Goal: Transaction & Acquisition: Book appointment/travel/reservation

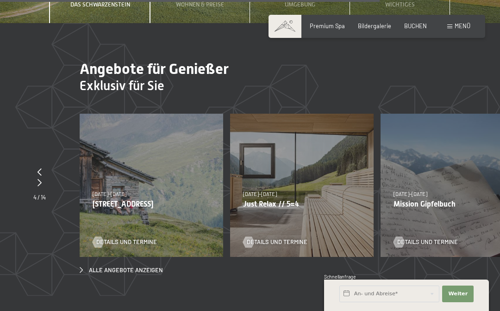
scroll to position [2412, 0]
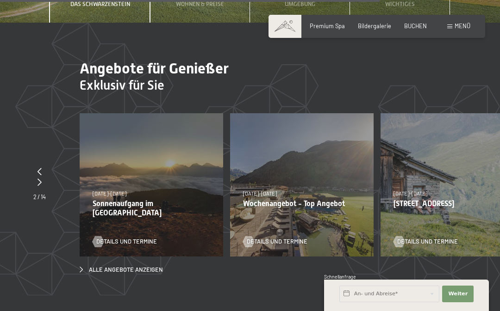
click at [346, 204] on p "Wochenangebot - Top Angebot" at bounding box center [301, 203] width 117 height 9
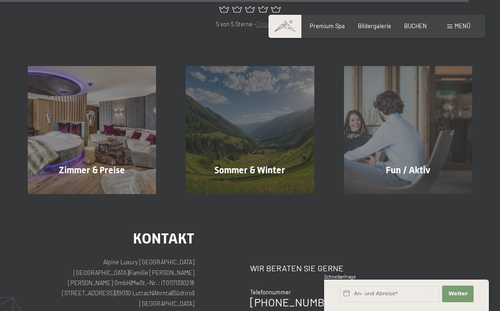
scroll to position [3016, 0]
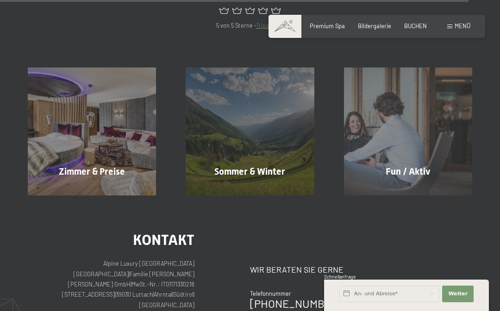
click at [113, 165] on div "Zimmer & Preise" at bounding box center [92, 171] width 158 height 13
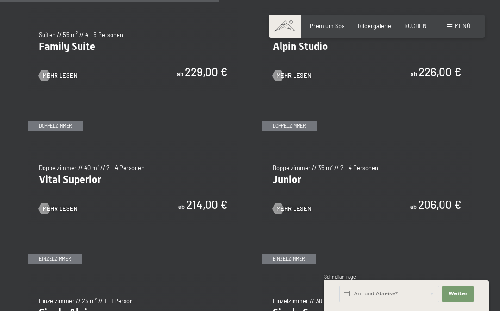
scroll to position [919, 0]
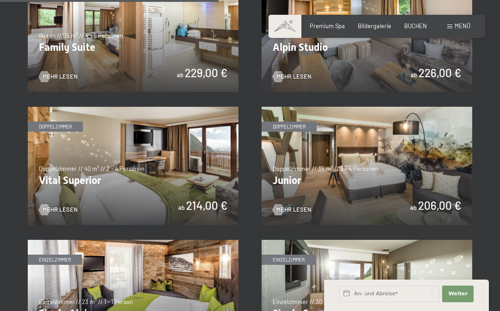
click at [181, 165] on img at bounding box center [133, 166] width 210 height 118
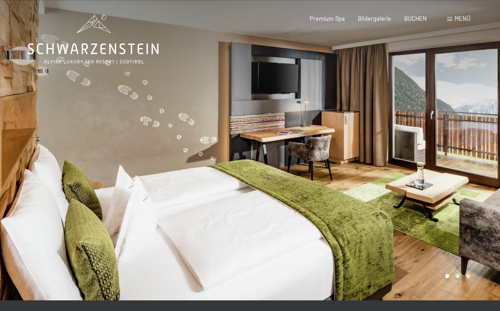
click at [412, 181] on div at bounding box center [375, 150] width 250 height 301
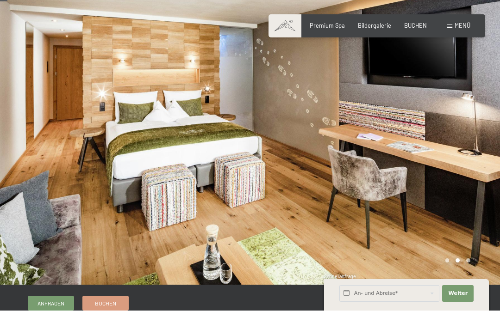
scroll to position [16, 0]
click at [490, 133] on div at bounding box center [375, 134] width 250 height 301
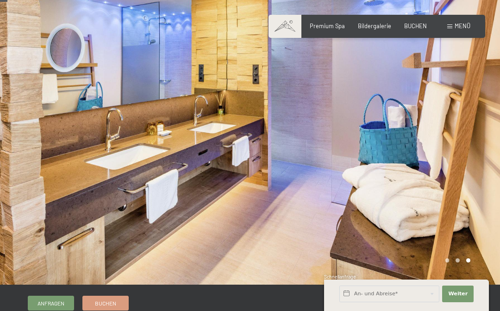
click at [475, 143] on div at bounding box center [375, 134] width 250 height 301
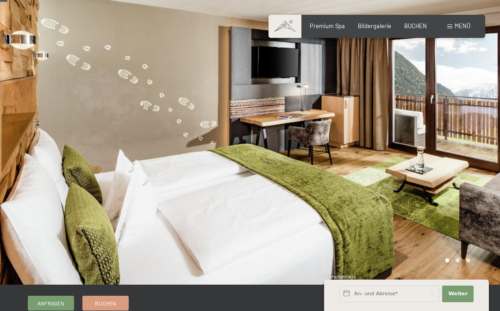
click at [376, 25] on span "Bildergalerie" at bounding box center [374, 25] width 33 height 7
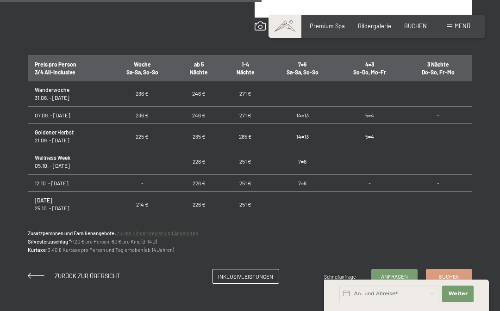
scroll to position [0, 0]
click at [252, 277] on link "Inklusivleistungen" at bounding box center [245, 277] width 66 height 14
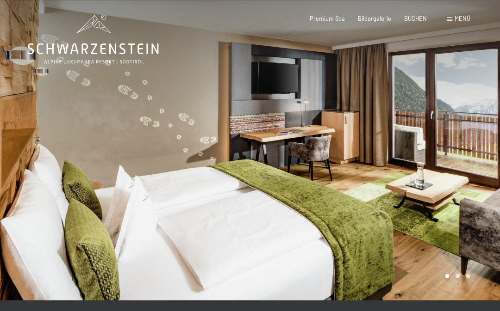
click at [460, 18] on span "Menü" at bounding box center [462, 18] width 16 height 7
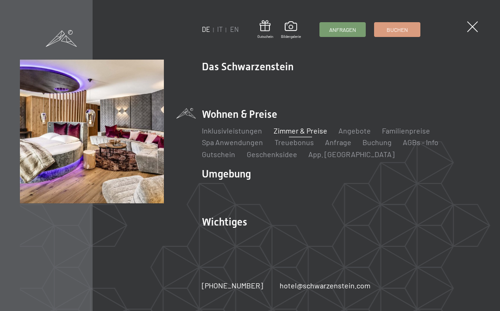
click at [346, 141] on link "Anfrage" at bounding box center [338, 142] width 26 height 9
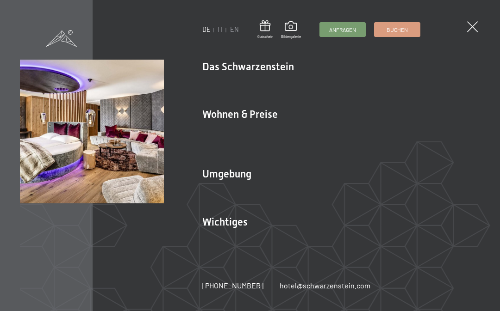
click at [348, 127] on link "Angebote" at bounding box center [354, 130] width 32 height 9
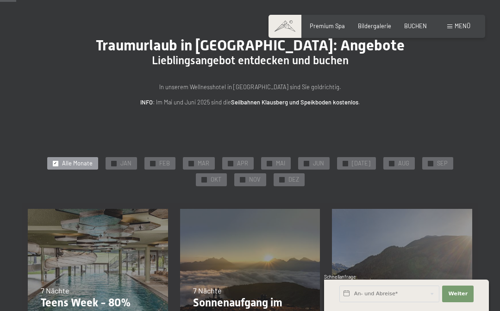
scroll to position [39, 0]
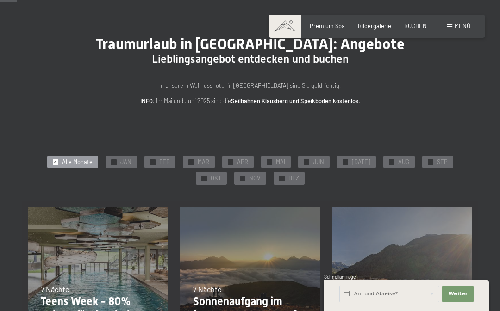
click at [422, 160] on div "✓ SEP" at bounding box center [437, 162] width 31 height 13
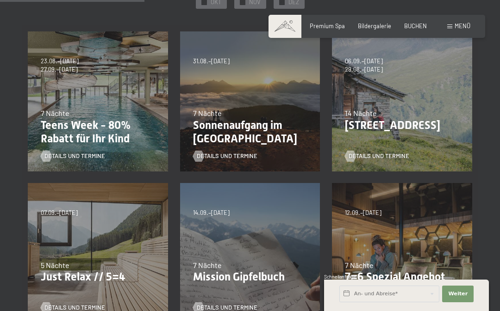
scroll to position [214, 0]
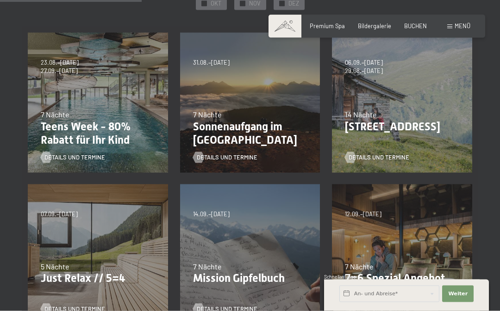
click at [234, 127] on p "Sonnenaufgang im [GEOGRAPHIC_DATA]" at bounding box center [250, 133] width 114 height 27
click at [235, 121] on p "Sonnenaufgang im Ahrntal" at bounding box center [250, 133] width 114 height 27
click at [250, 127] on p "Sonnenaufgang im Ahrntal" at bounding box center [250, 133] width 114 height 27
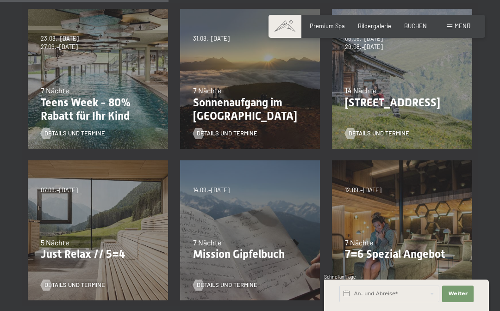
scroll to position [237, 0]
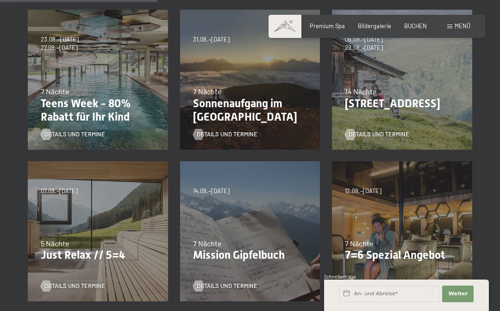
click at [243, 130] on span "Details und Termine" at bounding box center [227, 134] width 61 height 8
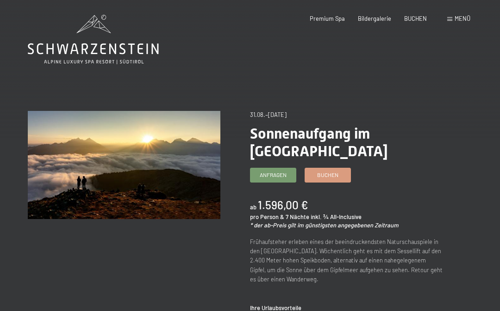
click at [461, 19] on span "Menü" at bounding box center [462, 18] width 16 height 7
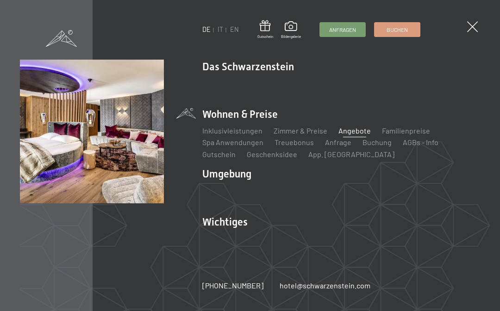
click at [350, 135] on link "Angebote" at bounding box center [354, 130] width 32 height 9
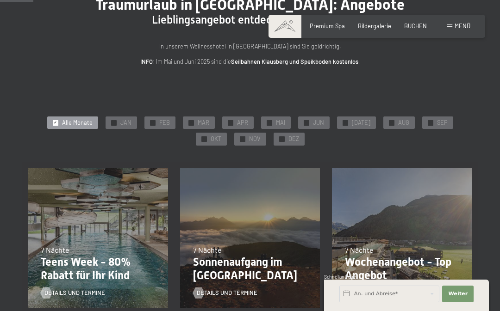
scroll to position [81, 0]
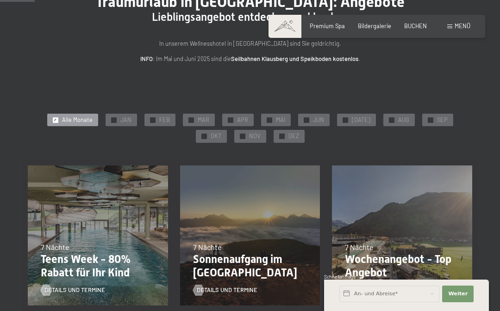
click at [437, 119] on span "SEP" at bounding box center [442, 120] width 11 height 8
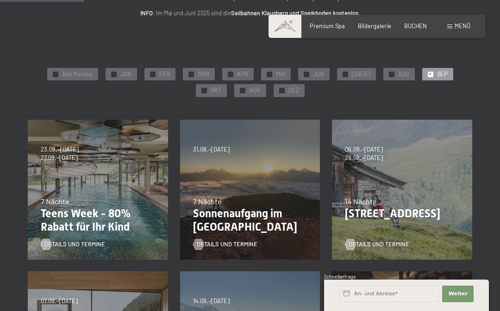
scroll to position [126, 0]
click at [198, 72] on span "MAR" at bounding box center [204, 75] width 12 height 8
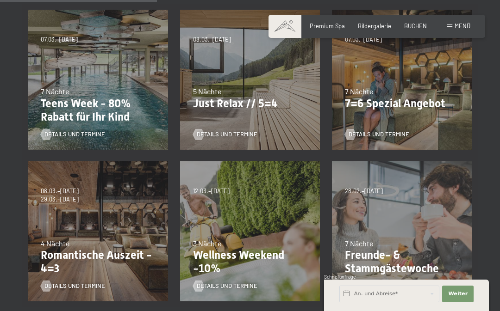
scroll to position [238, 0]
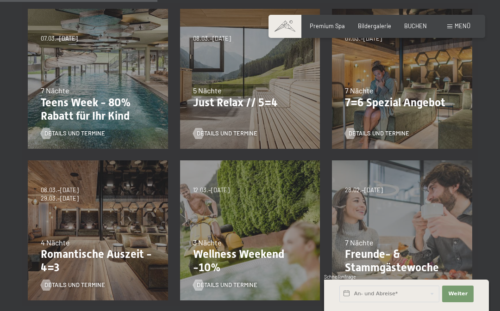
click at [226, 100] on p "Just Relax // 5=4" at bounding box center [250, 102] width 114 height 13
click at [241, 133] on span "Details und Termine" at bounding box center [227, 134] width 61 height 8
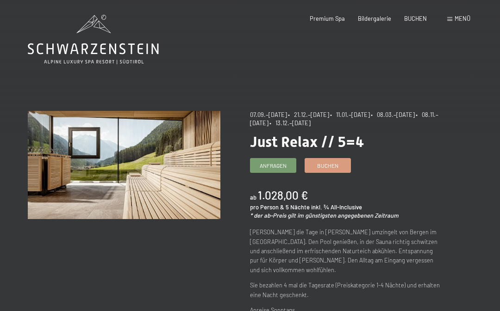
click at [387, 15] on span "Bildergalerie" at bounding box center [374, 18] width 33 height 7
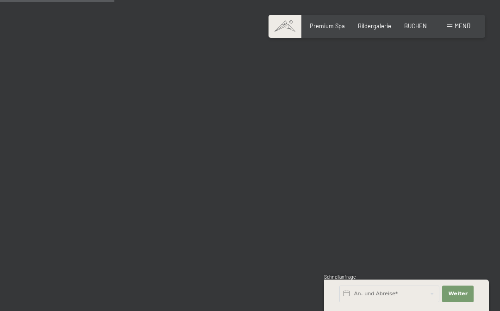
scroll to position [1621, 0]
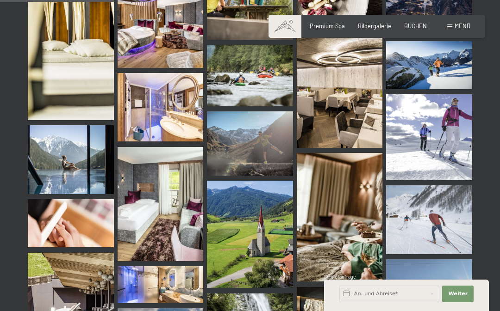
click at [452, 234] on img at bounding box center [429, 219] width 86 height 68
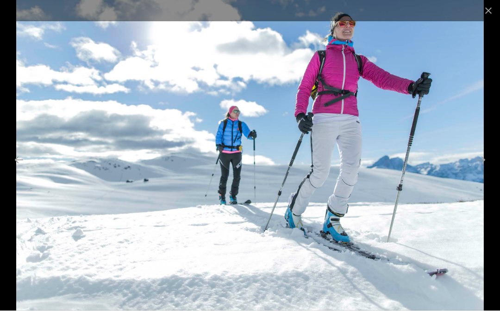
scroll to position [1963, 0]
